Goal: Check status: Check status

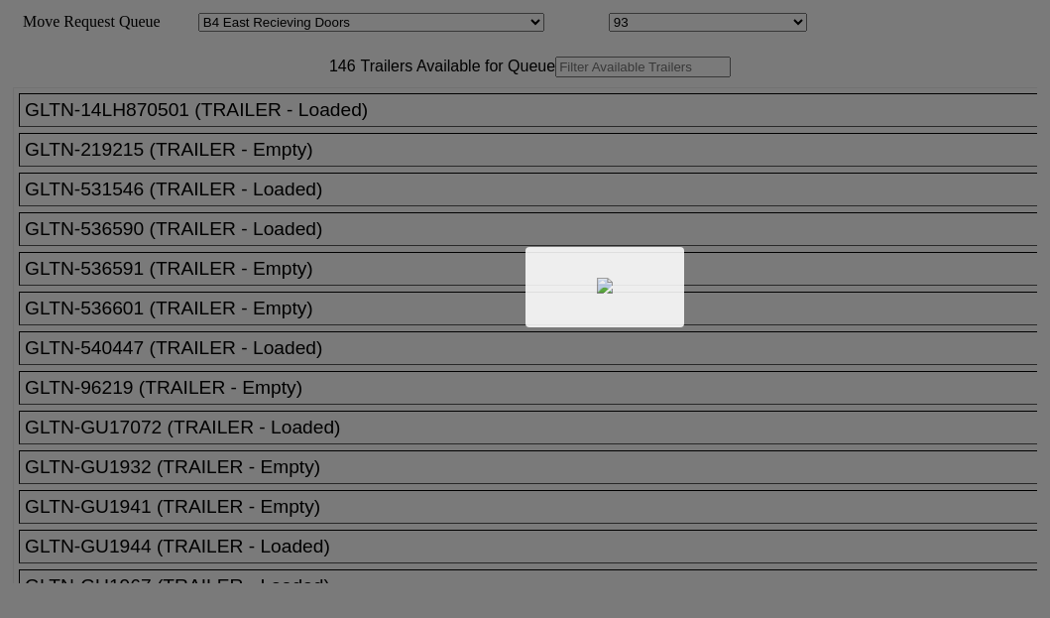
select select "527"
select select "8149"
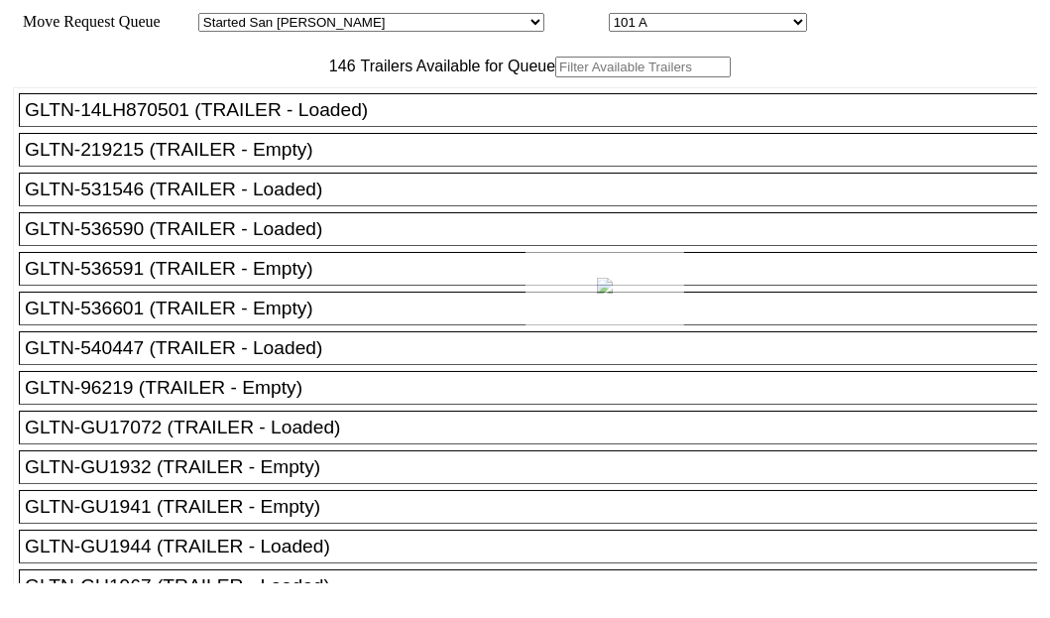
click at [642, 31] on div at bounding box center [525, 309] width 1050 height 618
click at [653, 29] on select "101 A 102 A 103 A 104 A 105 A 106 A 107 A 108 A 109 A 101 102 103 104 105 106 1…" at bounding box center [708, 22] width 198 height 19
drag, startPoint x: 389, startPoint y: 25, endPoint x: 405, endPoint y: 26, distance: 15.9
click at [389, 24] on select "Started San Pedro Lost San Pedro Appt San Pedro B4 West 100s Lot Parking B4 Shi…" at bounding box center [371, 22] width 346 height 19
click at [215, 15] on select "Started San Pedro Lost San Pedro Appt San Pedro B4 West 100s Lot Parking B4 Shi…" at bounding box center [371, 22] width 346 height 19
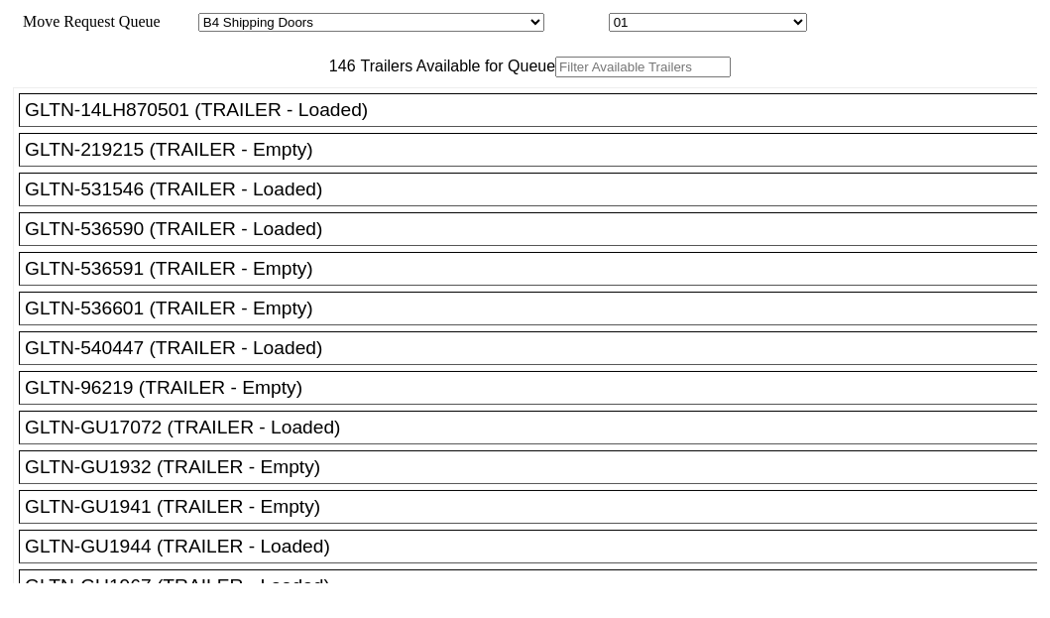
click at [627, 18] on select "01 02 03 04 05 06 07 08 09 10 11 12 13 14 15 16 17 18 19 20 21 22 23 24 25 26 2…" at bounding box center [708, 22] width 198 height 19
click at [413, 20] on select "Started San Pedro Lost San Pedro Appt San Pedro B4 West 100s Lot Parking B4 Shi…" at bounding box center [371, 22] width 346 height 19
select select "527"
click at [215, 15] on select "Started San Pedro Lost San Pedro Appt San Pedro B4 West 100s Lot Parking B4 Shi…" at bounding box center [371, 22] width 346 height 19
click at [630, 32] on div "Move Request Queue Area Started San Pedro Lost San Pedro Appt San Pedro B4 West…" at bounding box center [525, 22] width 1024 height 19
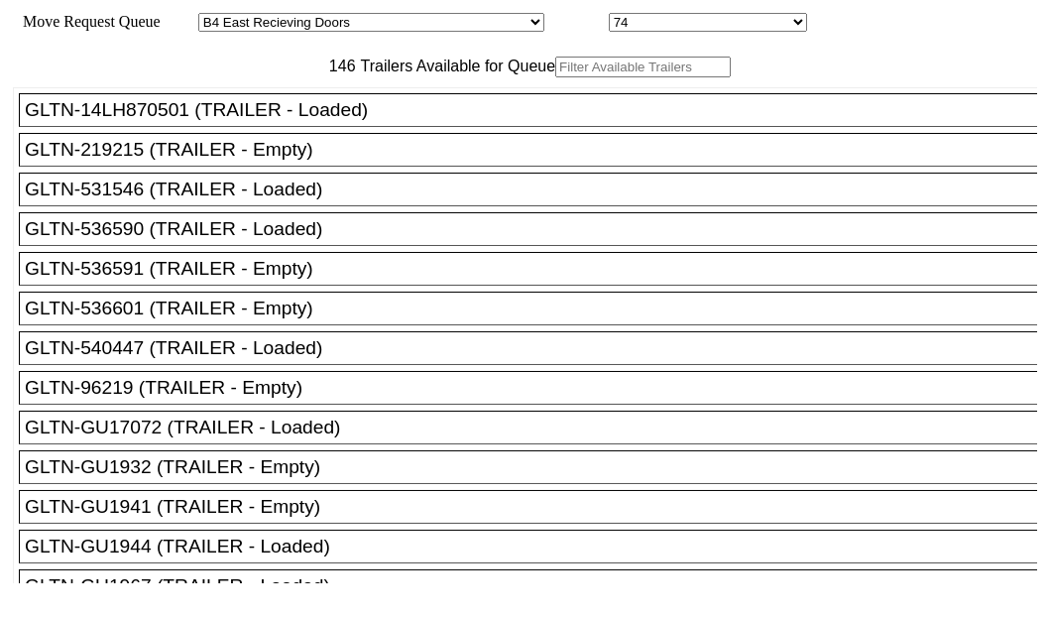
click at [632, 31] on select "74 75 76 77 78 79 80 81 82 83 84 85 86 87 88 89 90 91 92 93 94" at bounding box center [708, 22] width 198 height 19
select select "8150"
click at [609, 15] on select "74 75 76 77 78 79 80 81 82 83 84 85 86 87 88 89 90 91 92 93 94" at bounding box center [708, 22] width 198 height 19
click at [643, 13] on div "Move Request Queue Area Started San Pedro Lost San Pedro Appt San Pedro B4 West…" at bounding box center [525, 22] width 1024 height 19
click at [640, 21] on select "74 75 76 77 78 79 80 81 82 83 84 85 86 87 88 89 90 91 92 93 94" at bounding box center [708, 22] width 198 height 19
